Goal: Task Accomplishment & Management: Manage account settings

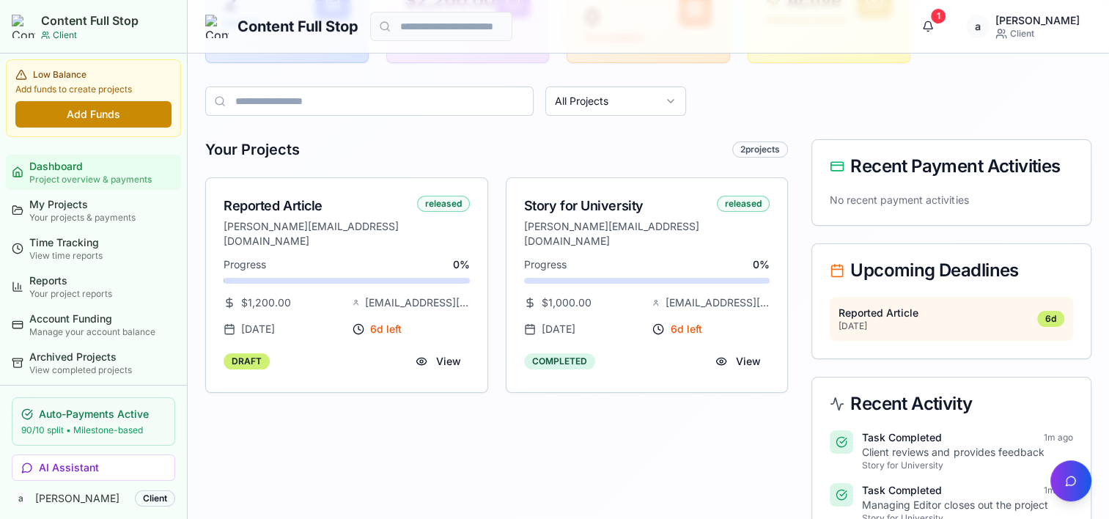
scroll to position [220, 0]
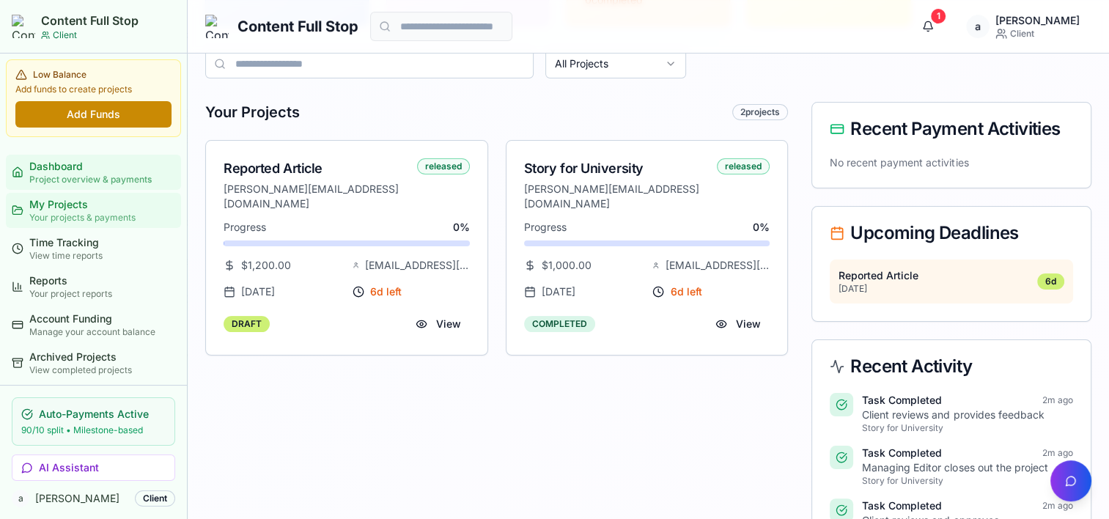
click at [74, 221] on div "Your projects & payments" at bounding box center [102, 218] width 146 height 12
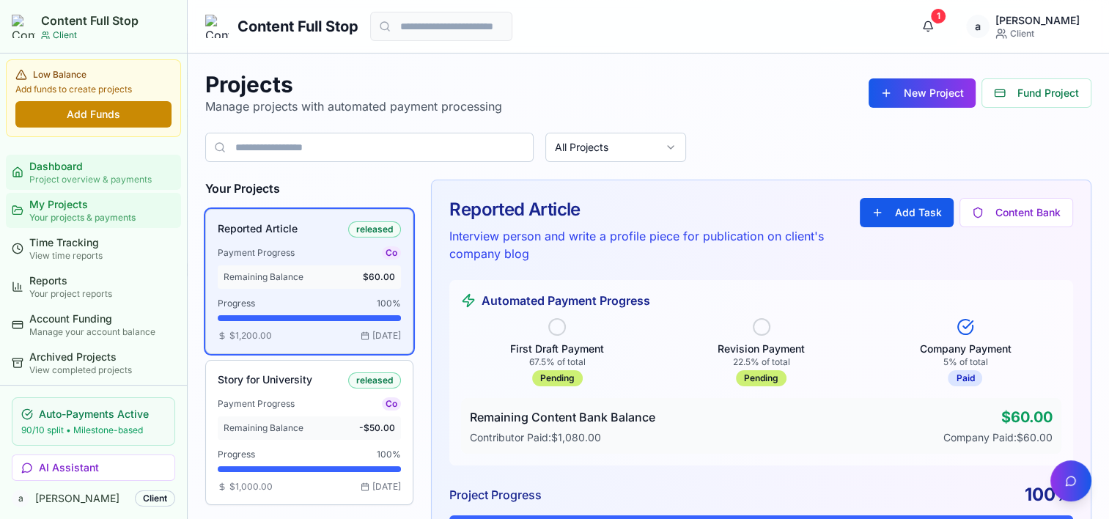
click at [72, 168] on div "Dashboard" at bounding box center [102, 166] width 146 height 15
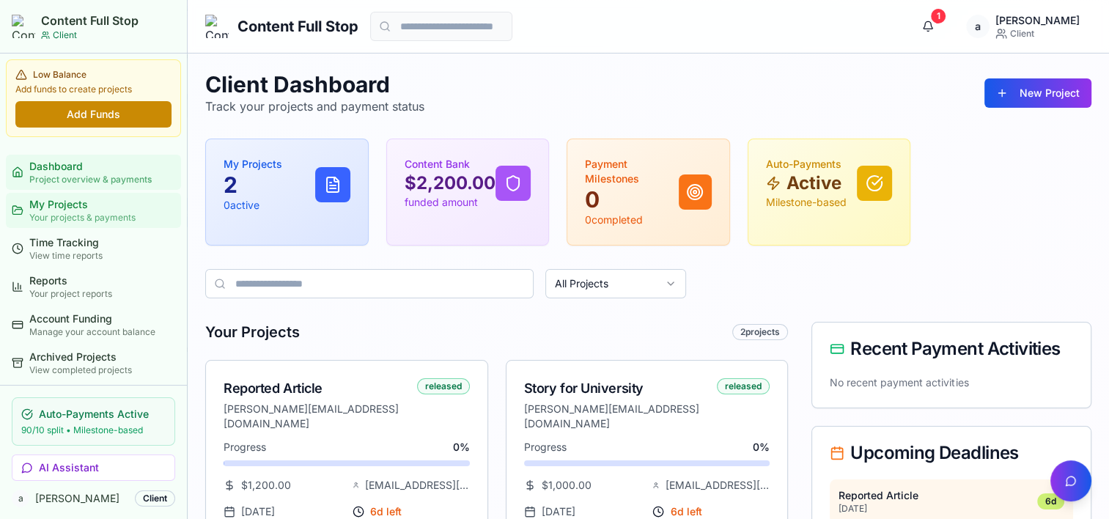
click at [67, 204] on div "My Projects" at bounding box center [102, 204] width 146 height 15
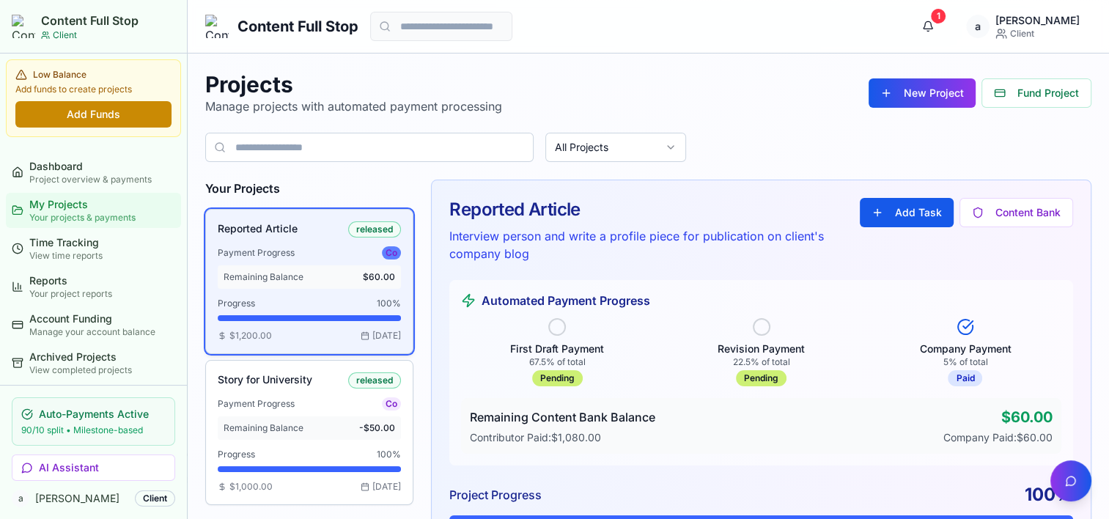
click at [391, 252] on div "Co" at bounding box center [391, 252] width 19 height 13
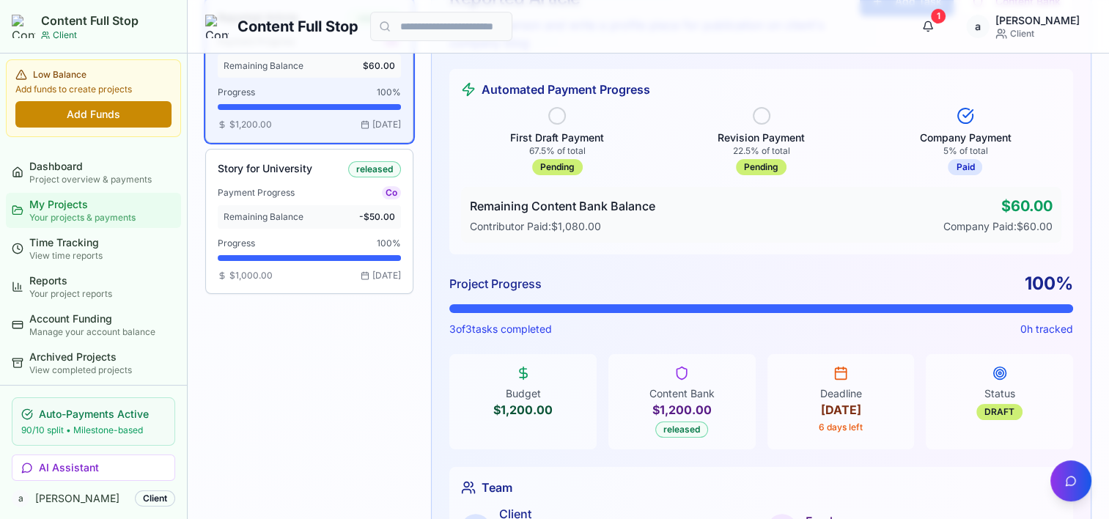
scroll to position [107, 0]
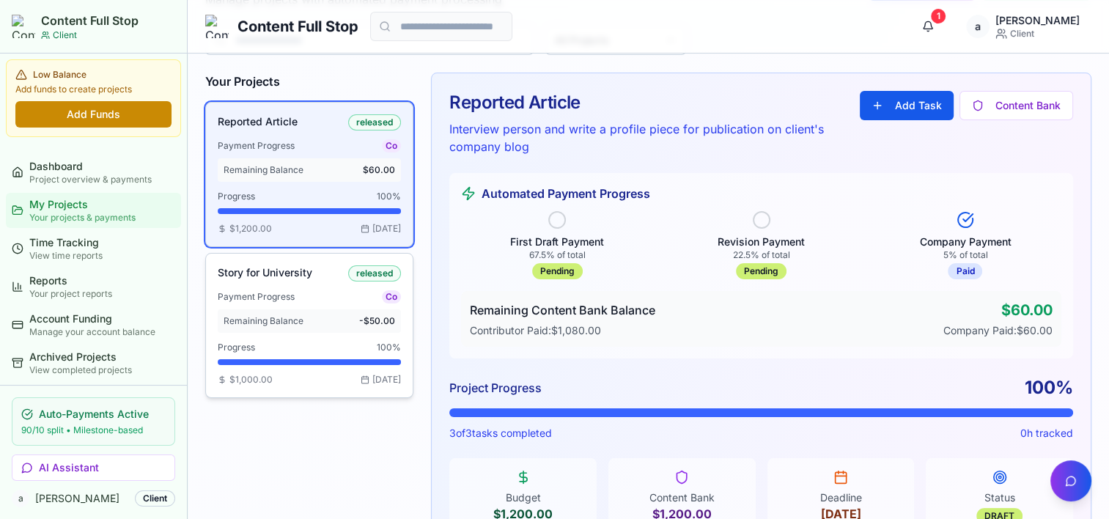
click at [317, 304] on div "Payment Progress Co Remaining Balance -$50.00" at bounding box center [309, 311] width 183 height 43
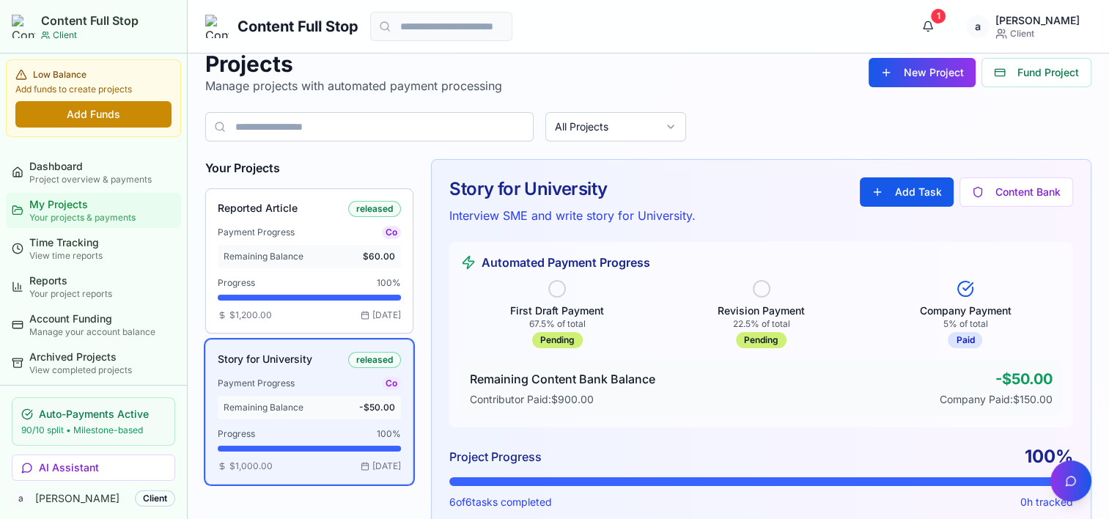
scroll to position [0, 0]
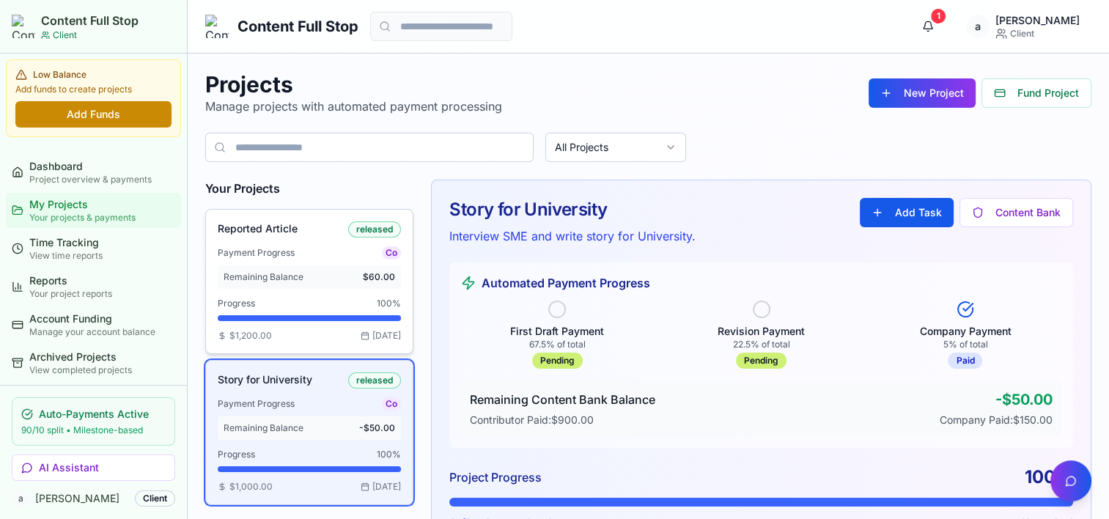
click at [309, 295] on div "Reported Article released Payment Progress Co Remaining Balance $60.00 Progress…" at bounding box center [309, 281] width 183 height 120
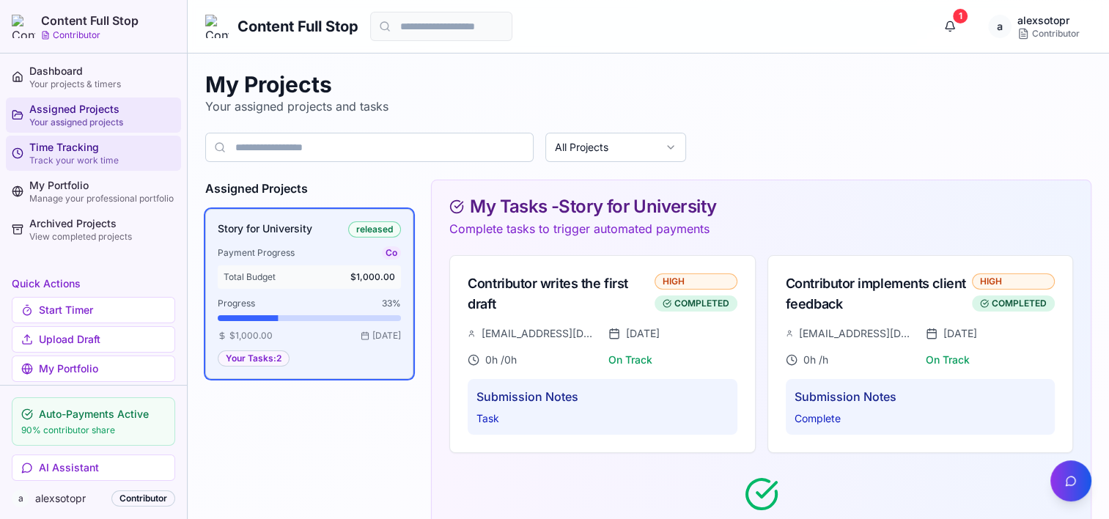
click at [50, 155] on div "Track your work time" at bounding box center [102, 161] width 146 height 12
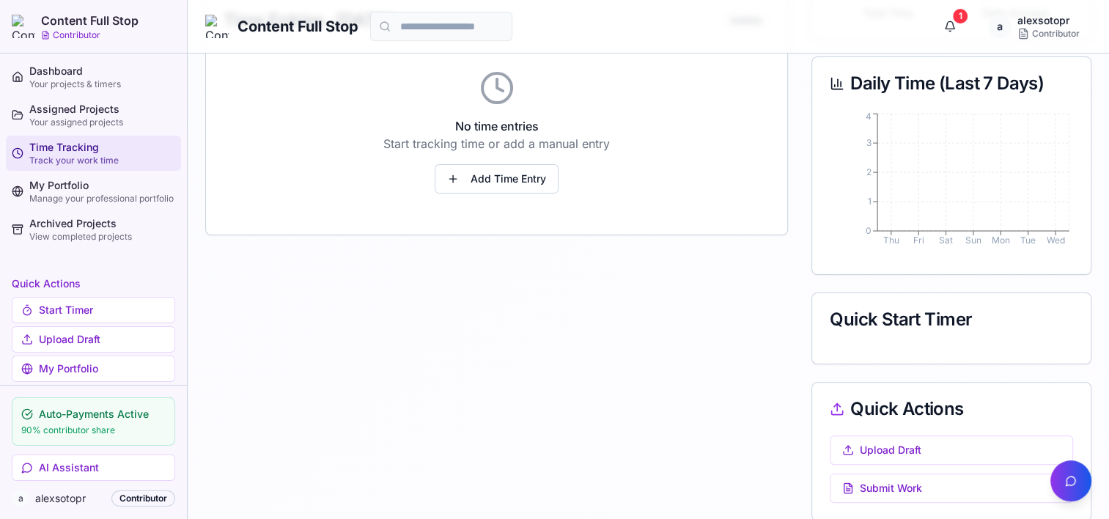
scroll to position [340, 0]
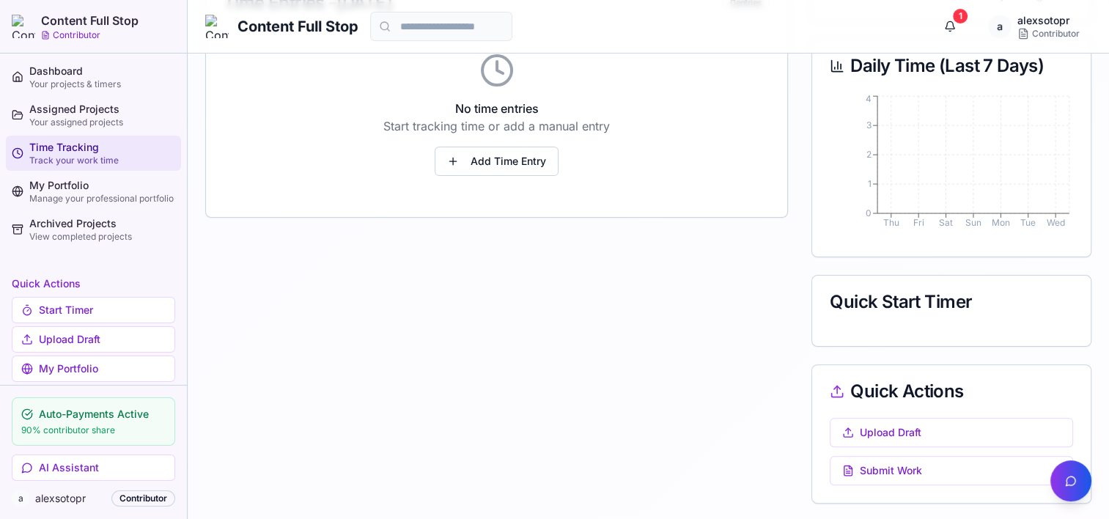
click at [874, 303] on div "Quick Start Timer" at bounding box center [951, 302] width 243 height 18
click at [906, 320] on div "Quick Start Timer" at bounding box center [951, 302] width 278 height 53
click at [905, 424] on button "Upload Draft" at bounding box center [951, 432] width 243 height 29
click at [910, 463] on button "Submit Work" at bounding box center [951, 470] width 243 height 29
click at [891, 470] on button "Submit Work" at bounding box center [951, 470] width 243 height 29
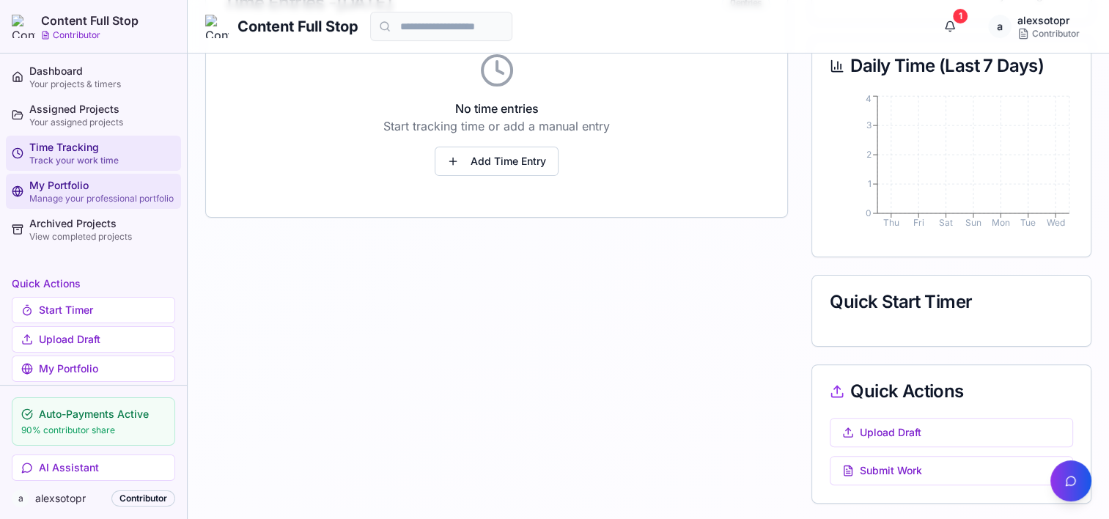
click at [66, 193] on div "Manage your professional portfolio" at bounding box center [102, 199] width 146 height 12
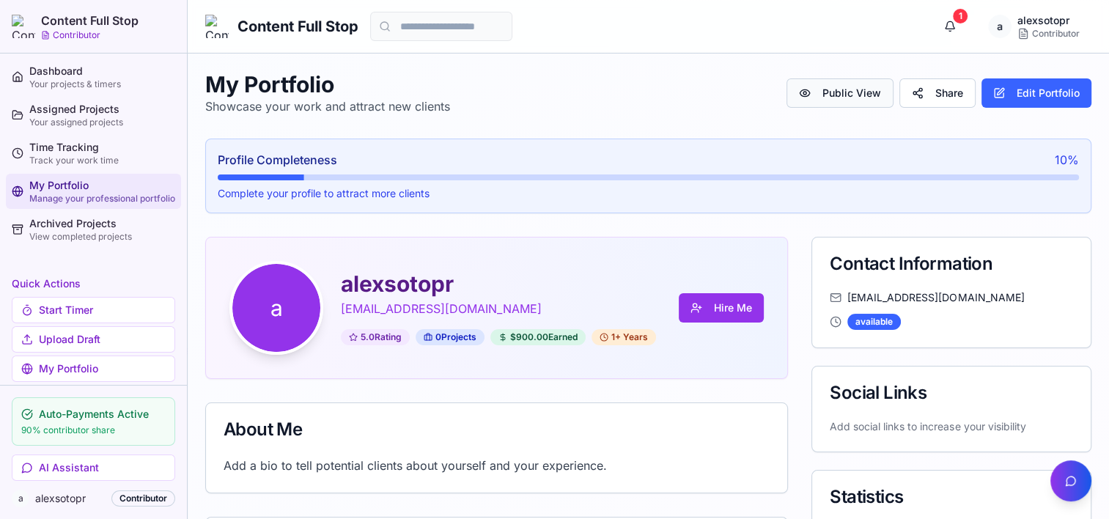
click at [858, 95] on button "Public View" at bounding box center [839, 92] width 107 height 29
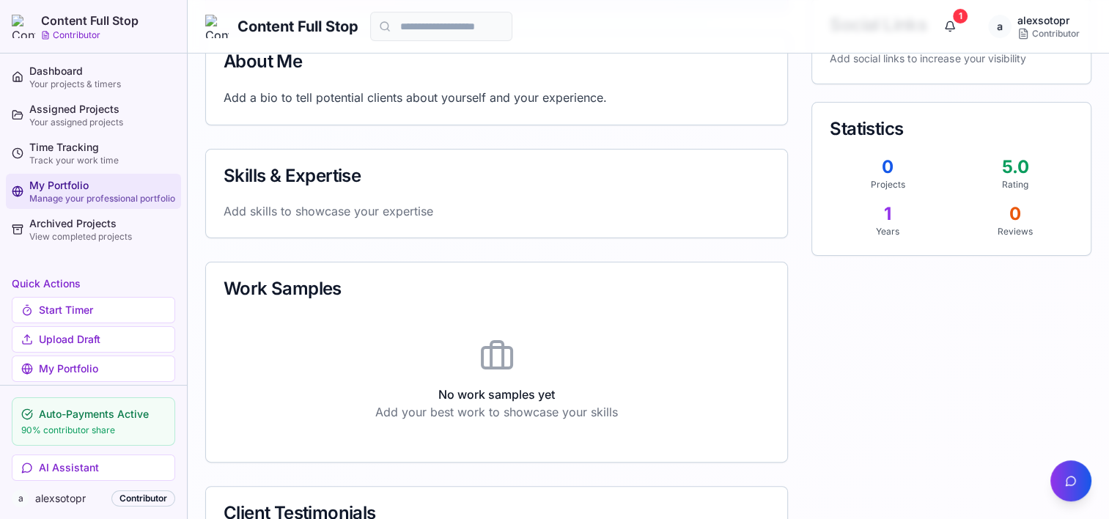
scroll to position [14, 0]
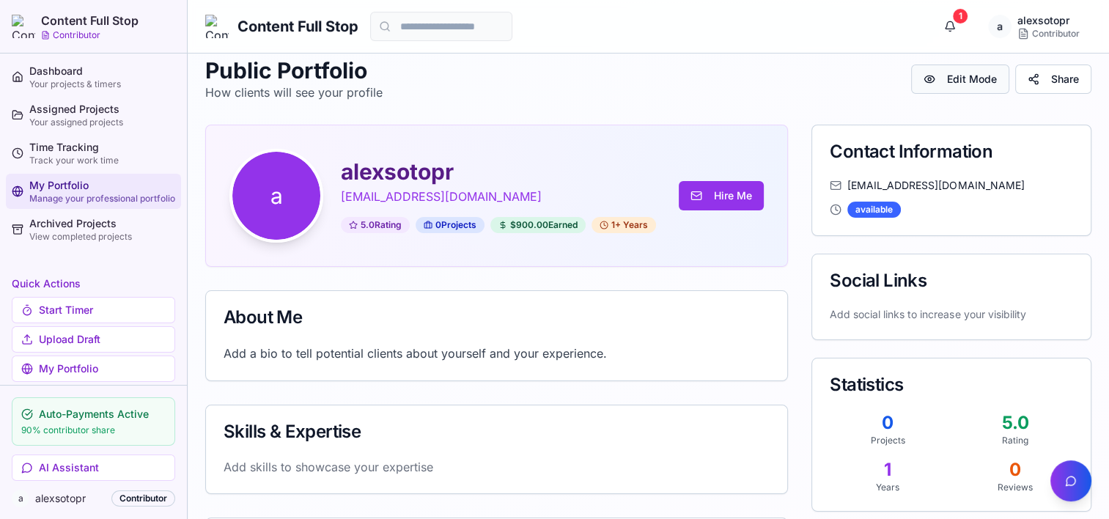
click at [942, 77] on button "Edit Mode" at bounding box center [960, 78] width 98 height 29
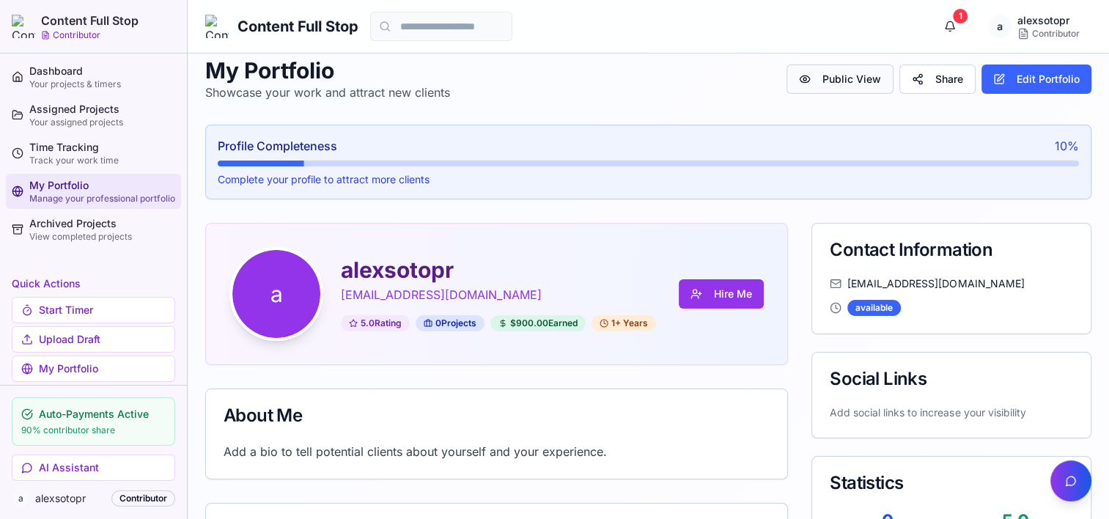
click at [820, 74] on button "Public View" at bounding box center [839, 78] width 107 height 29
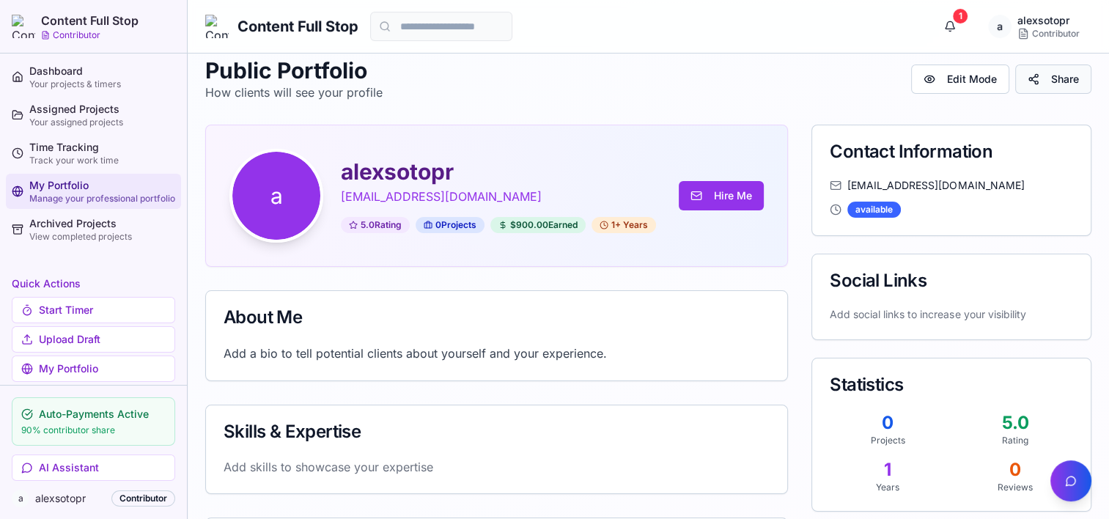
click at [1038, 73] on button "Share" at bounding box center [1053, 78] width 76 height 29
click at [57, 111] on div "Assigned Projects" at bounding box center [102, 109] width 146 height 15
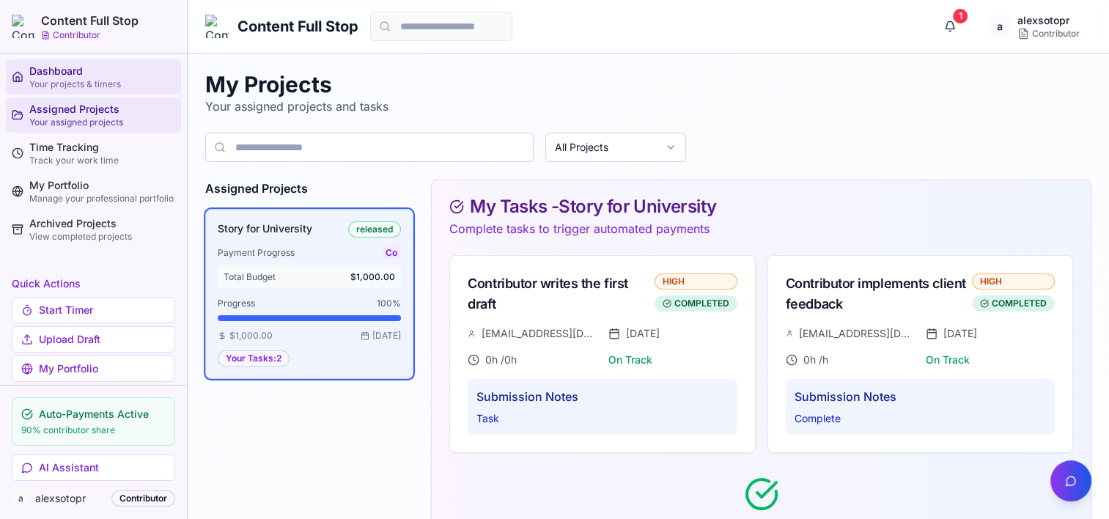
click at [57, 73] on div "Dashboard" at bounding box center [102, 71] width 146 height 15
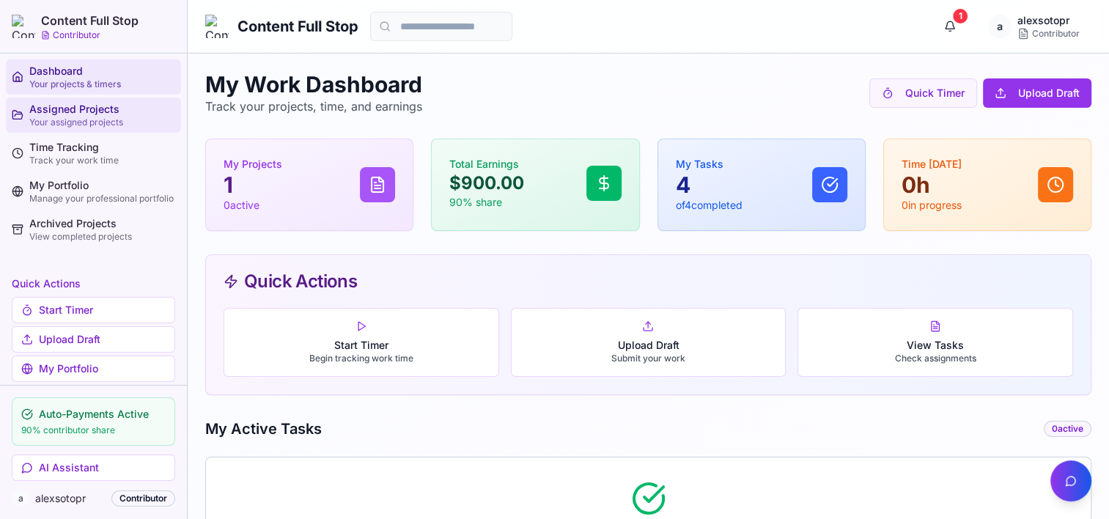
click at [75, 115] on div "Assigned Projects" at bounding box center [102, 109] width 146 height 15
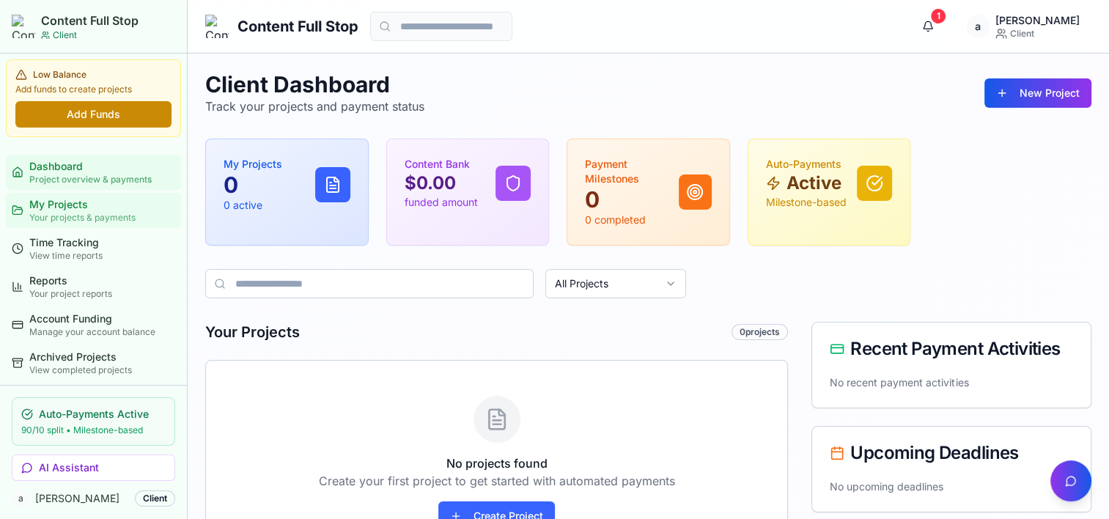
click at [88, 213] on div "Your projects & payments" at bounding box center [102, 218] width 146 height 12
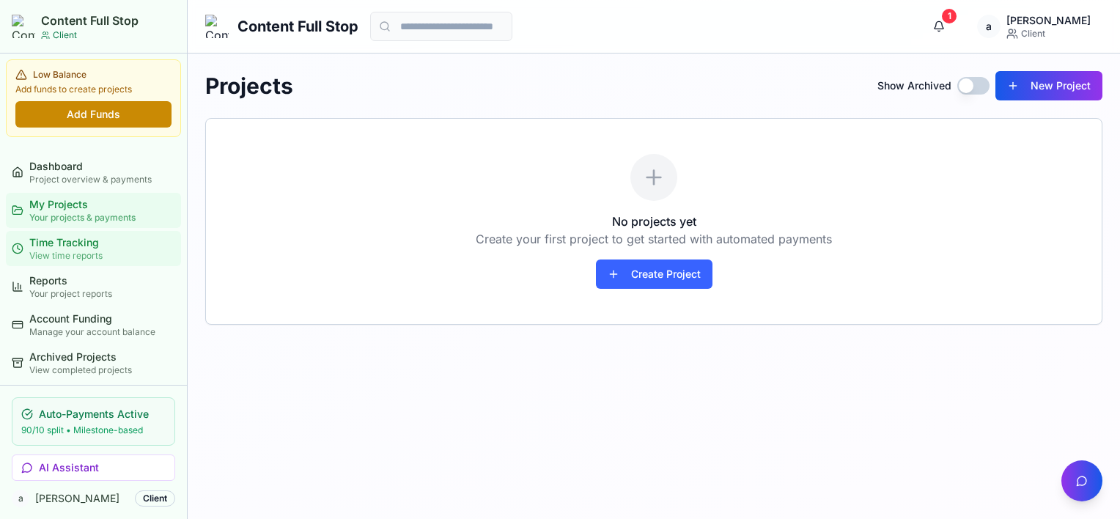
click at [73, 245] on div "Time Tracking" at bounding box center [102, 242] width 146 height 15
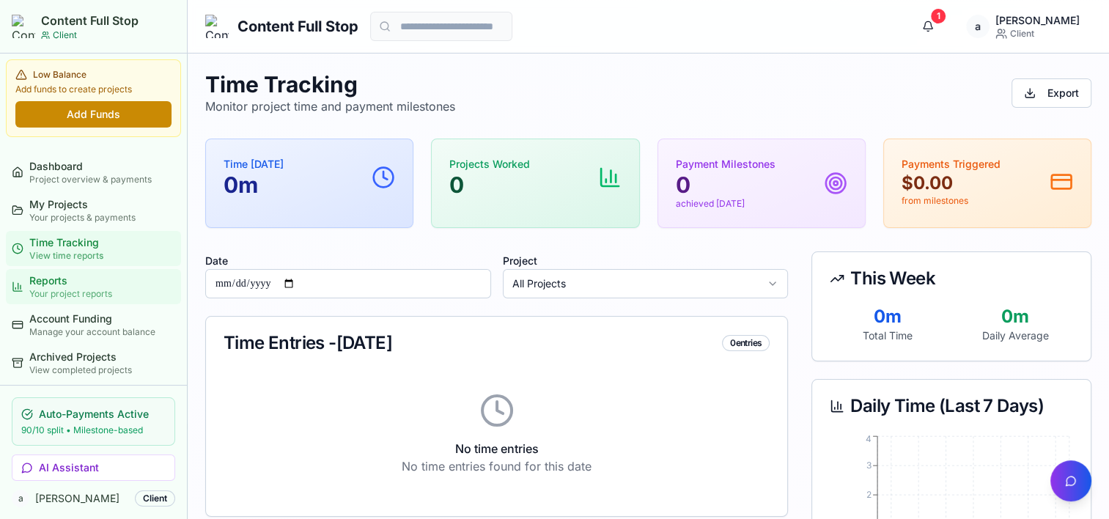
click at [56, 290] on div "Your project reports" at bounding box center [102, 294] width 146 height 12
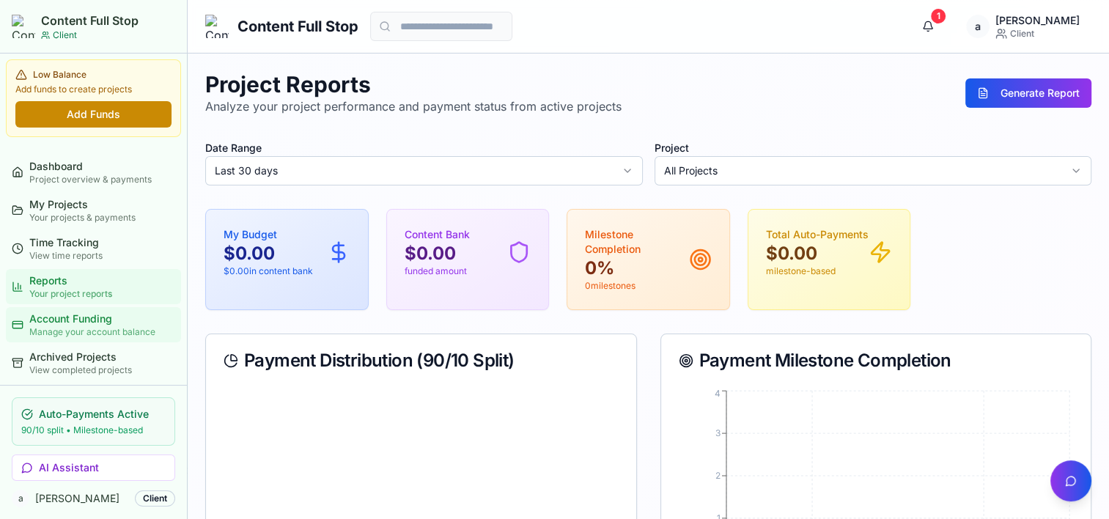
click at [70, 318] on div "Account Funding" at bounding box center [102, 318] width 146 height 15
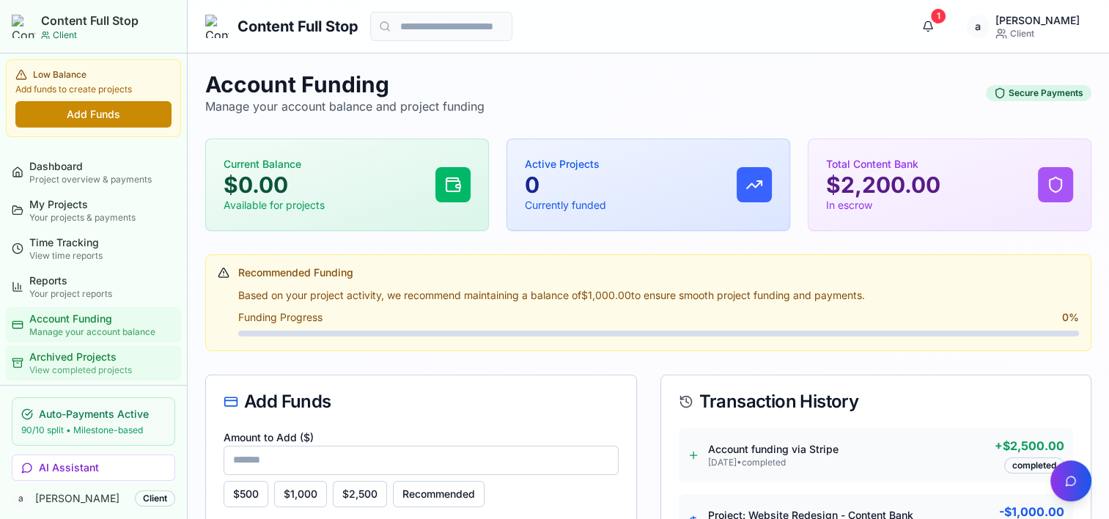
click at [73, 361] on div "Archived Projects" at bounding box center [102, 357] width 146 height 15
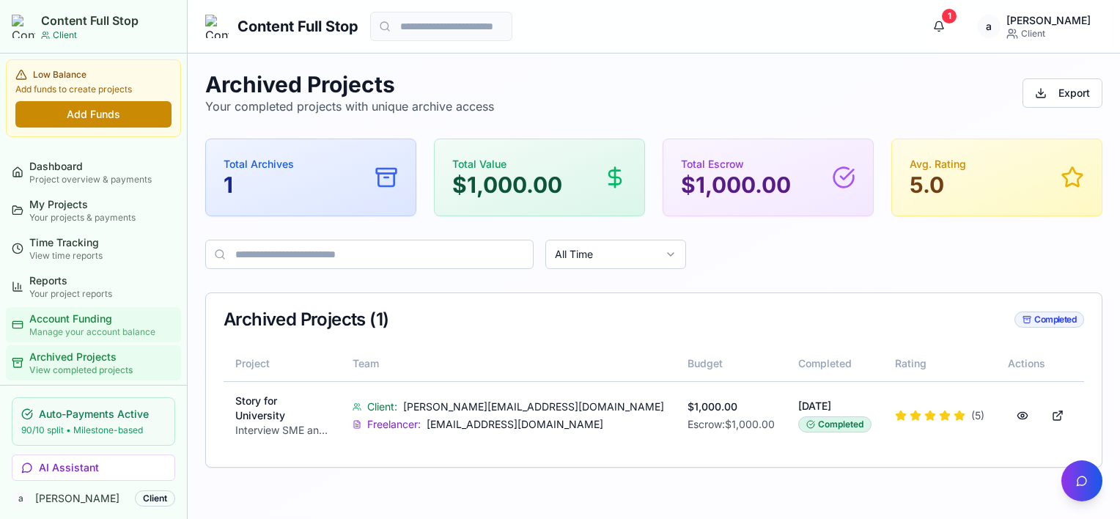
click at [70, 311] on div "Account Funding" at bounding box center [102, 318] width 146 height 15
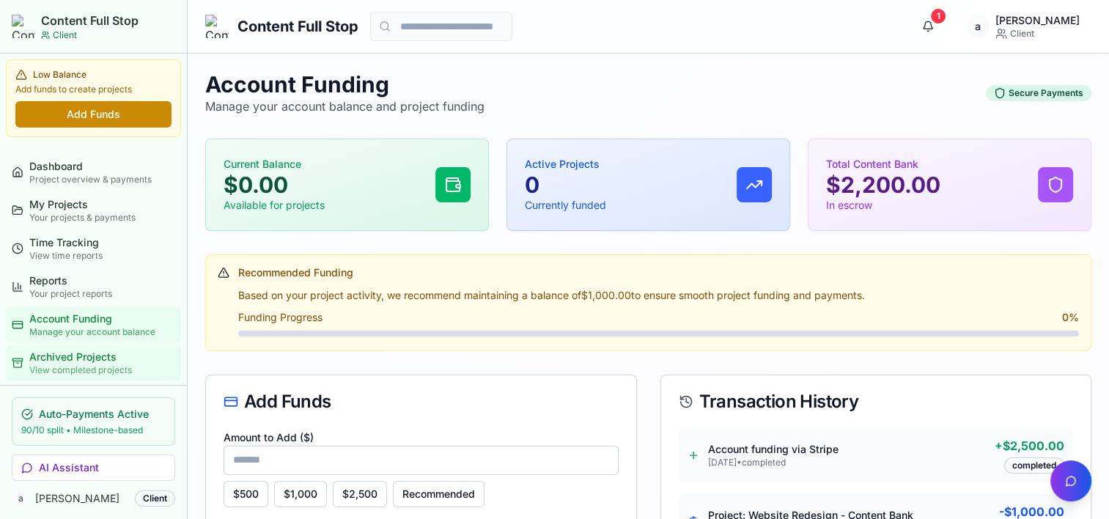
click at [79, 350] on div "Archived Projects" at bounding box center [102, 357] width 146 height 15
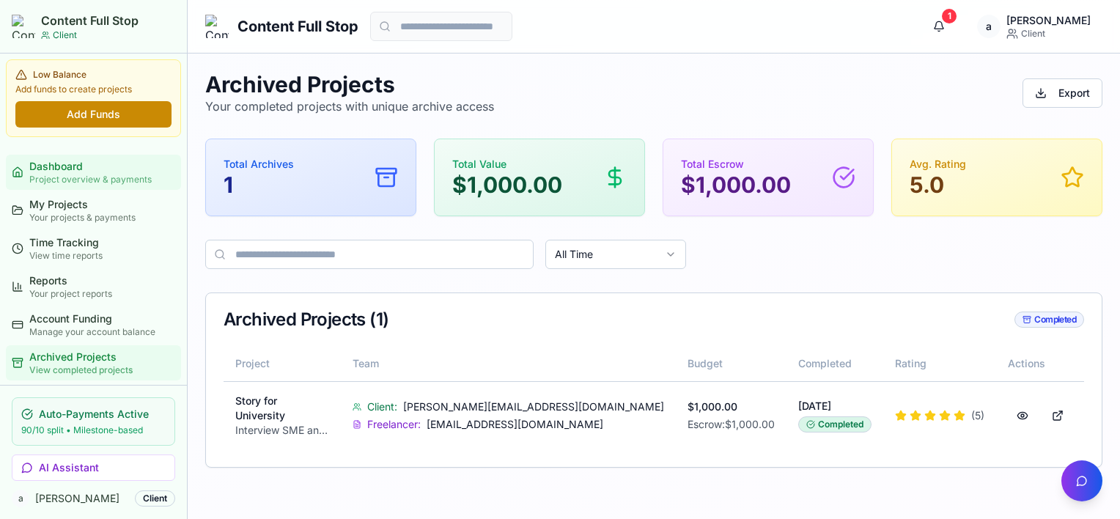
click at [82, 164] on div "Dashboard" at bounding box center [102, 166] width 146 height 15
